Goal: Navigation & Orientation: Find specific page/section

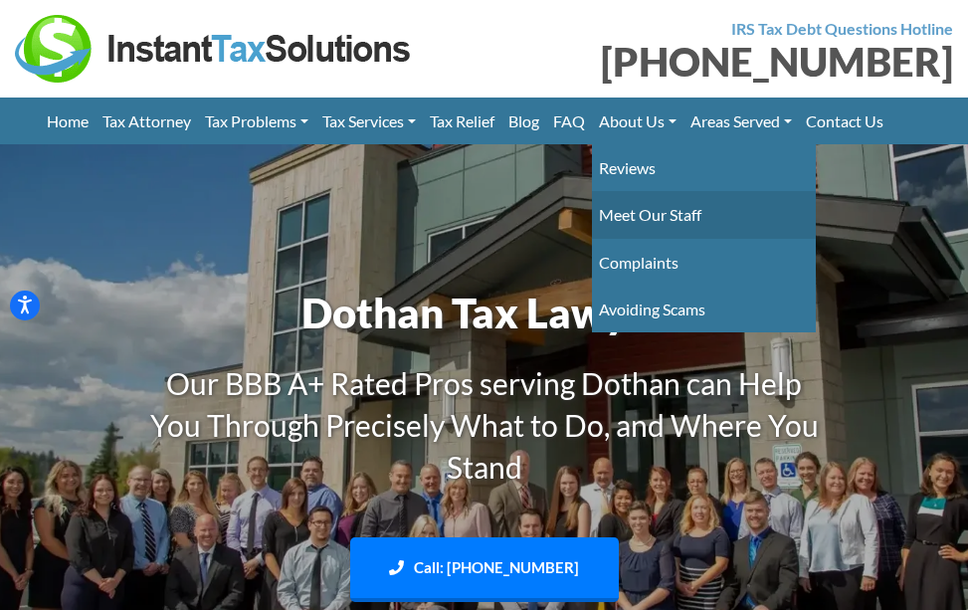
click at [644, 213] on link "Meet Our Staff" at bounding box center [704, 214] width 224 height 47
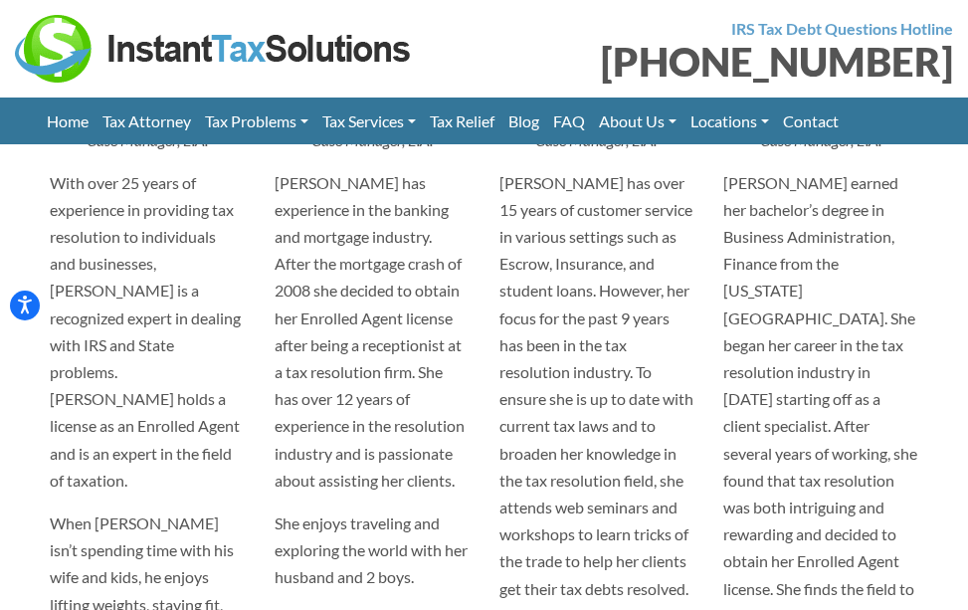
scroll to position [4776, 0]
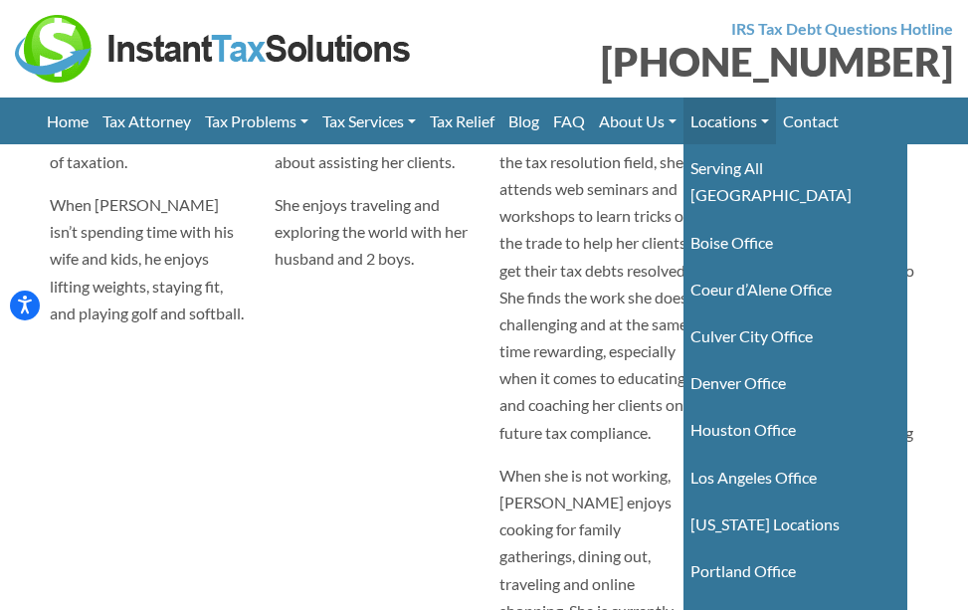
click at [760, 120] on link "Locations" at bounding box center [730, 121] width 93 height 47
